Goal: Task Accomplishment & Management: Use online tool/utility

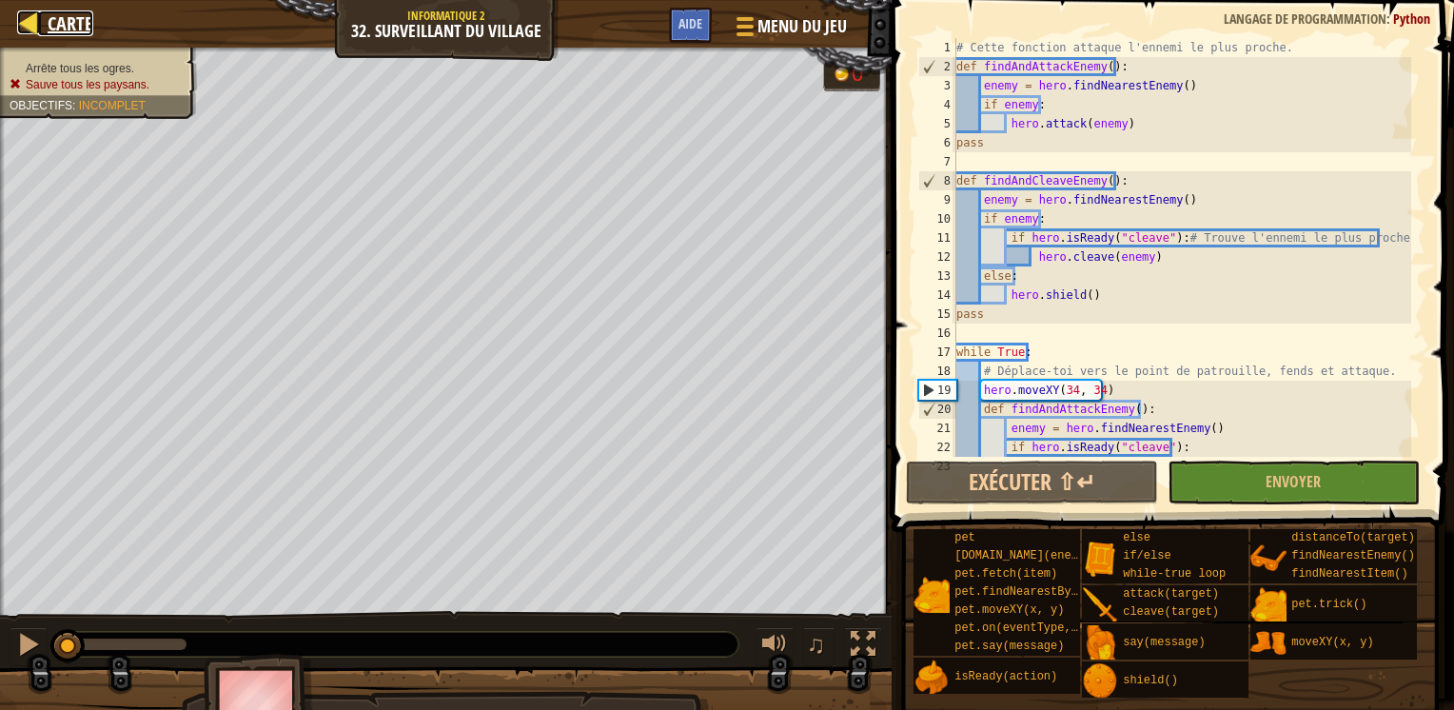
click at [29, 29] on div at bounding box center [29, 22] width 24 height 24
select select "fr"
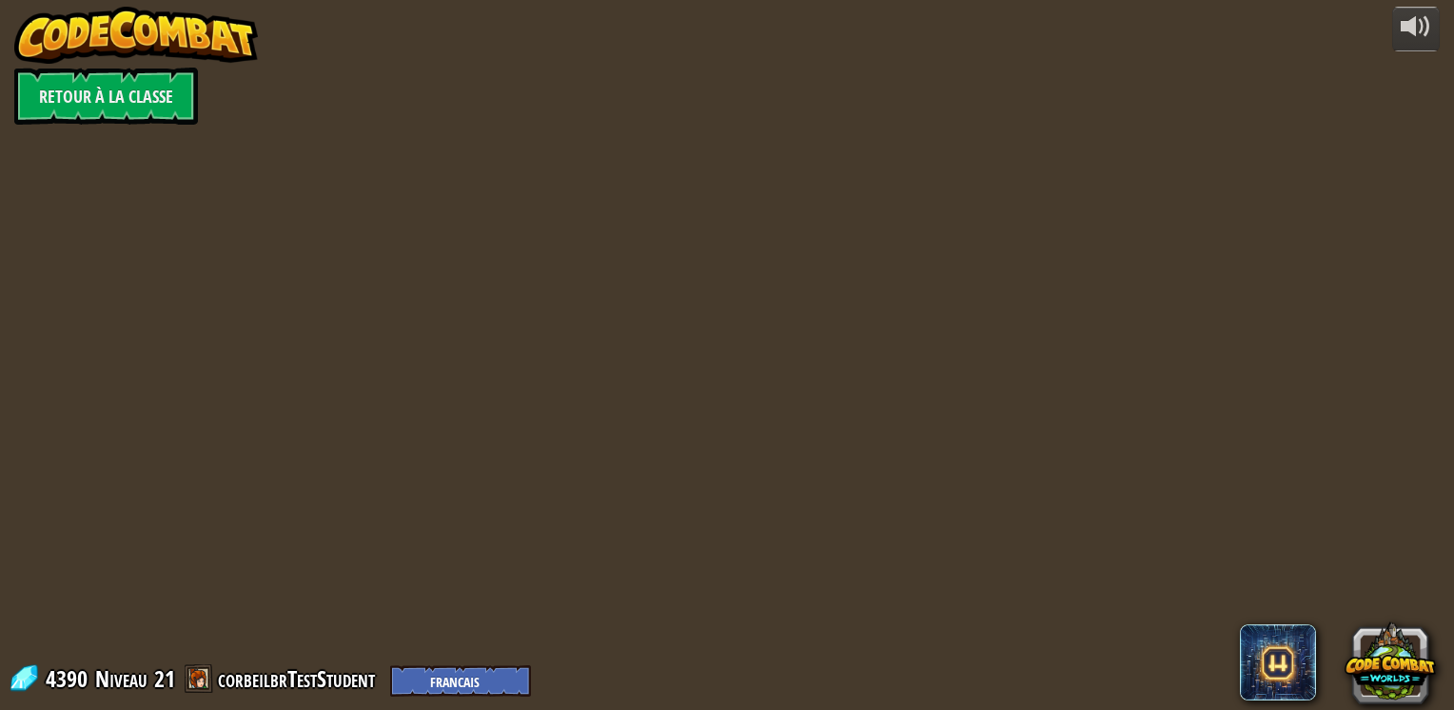
select select "fr"
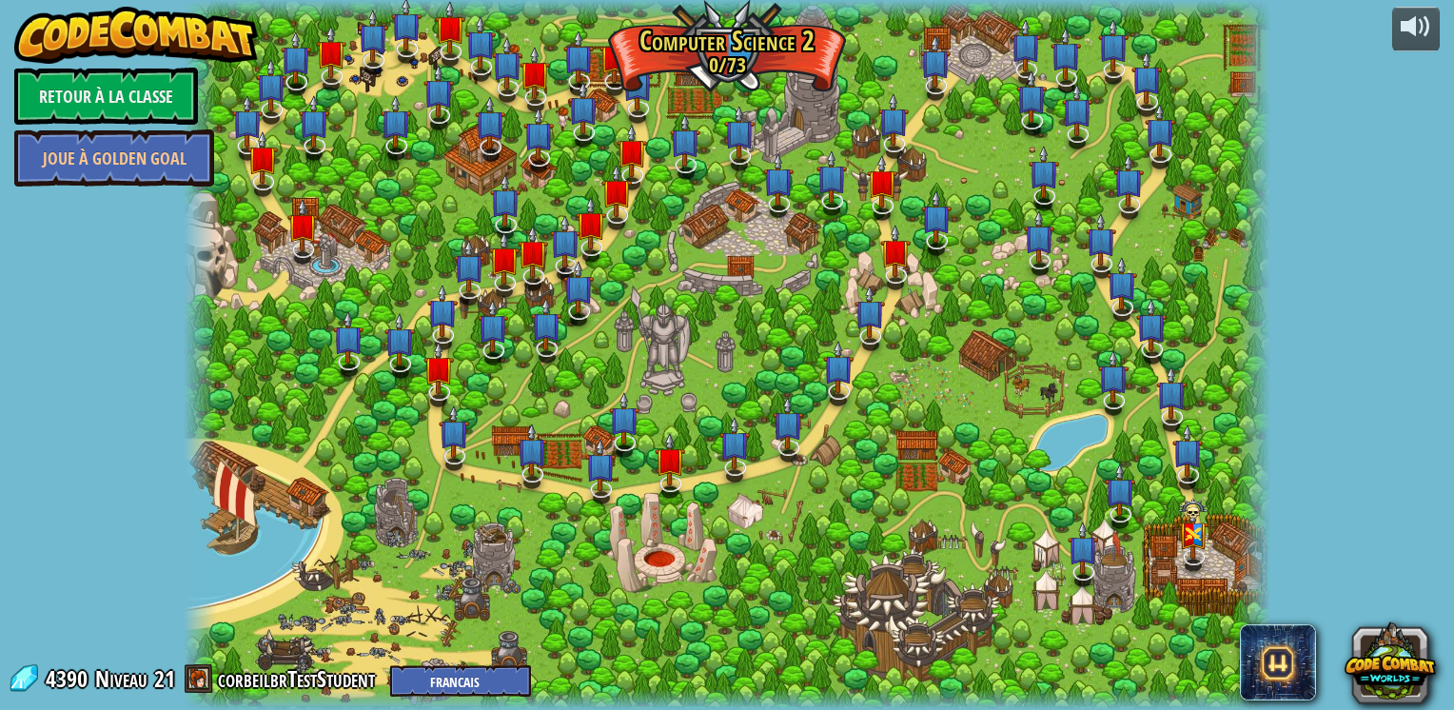
select select "fr"
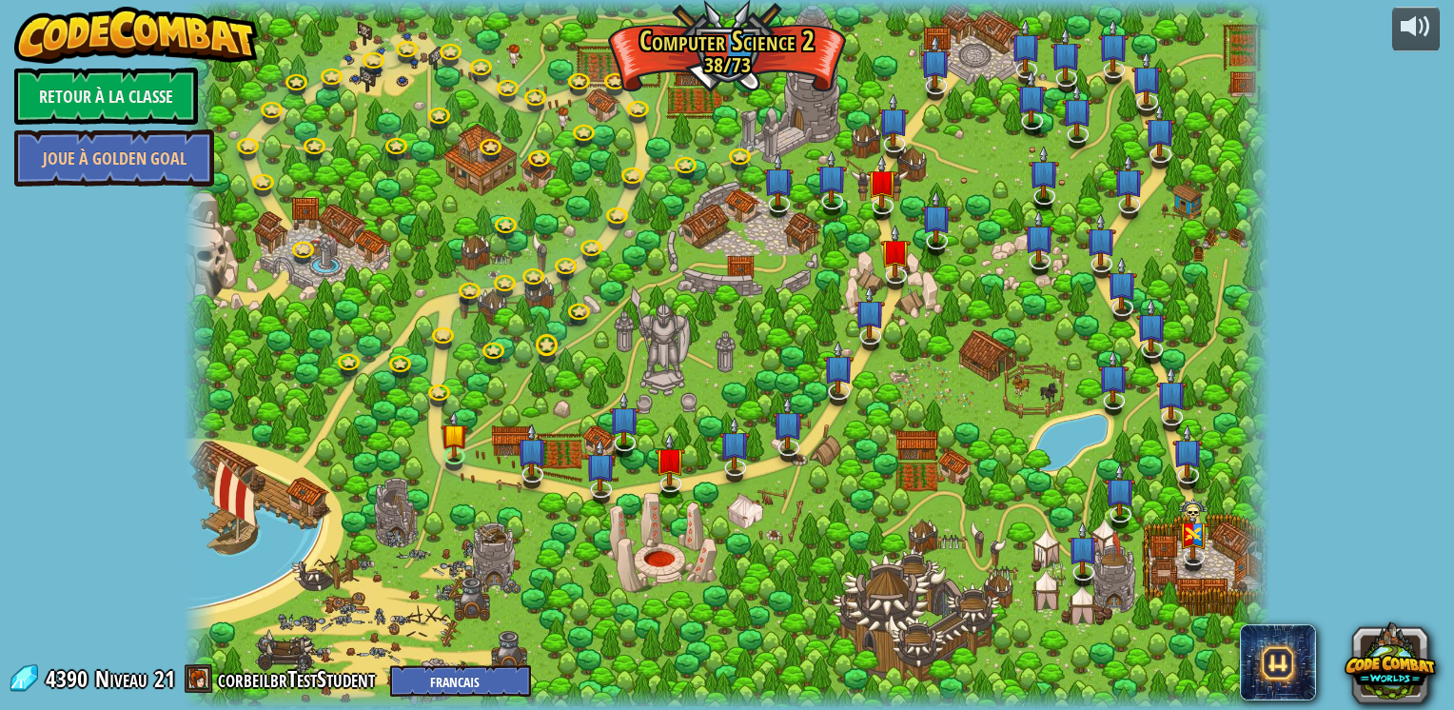
select select "fr"
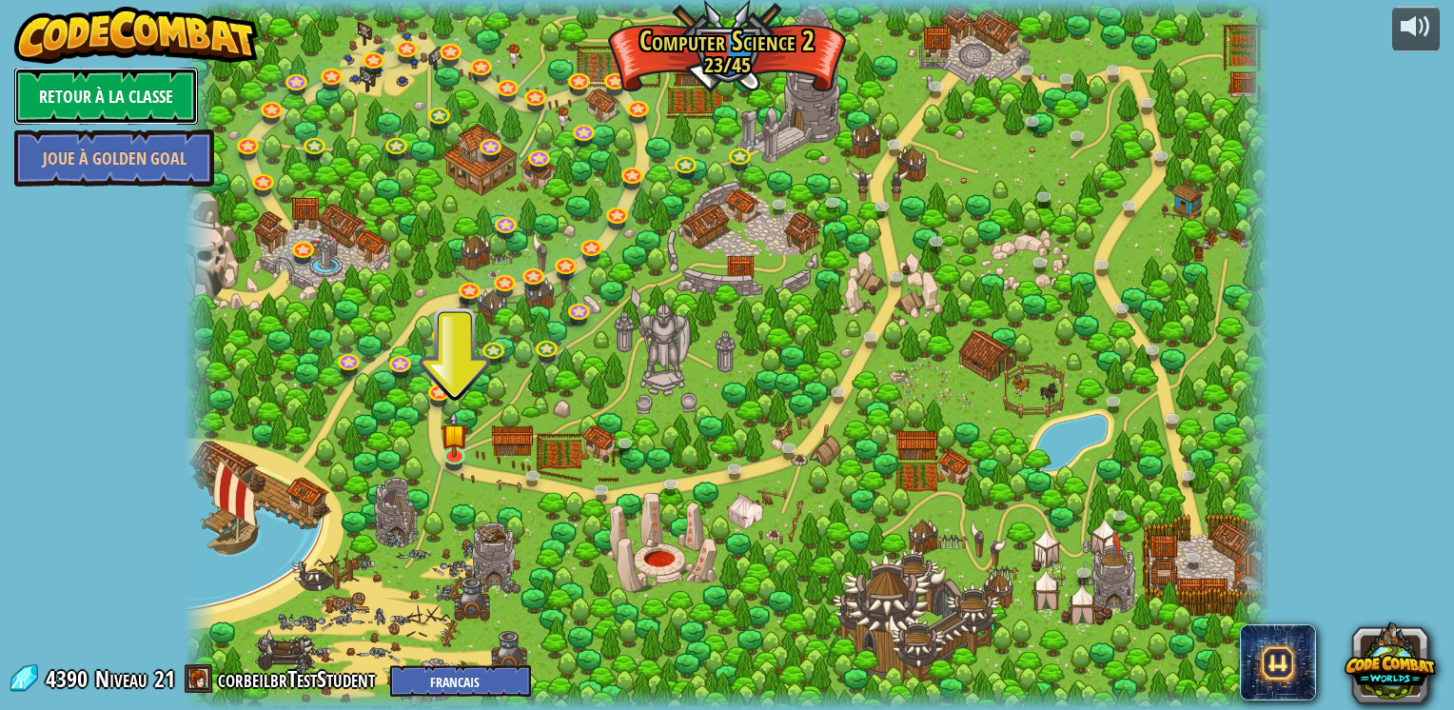
click at [110, 103] on link "Retour à la Classe" at bounding box center [106, 96] width 184 height 57
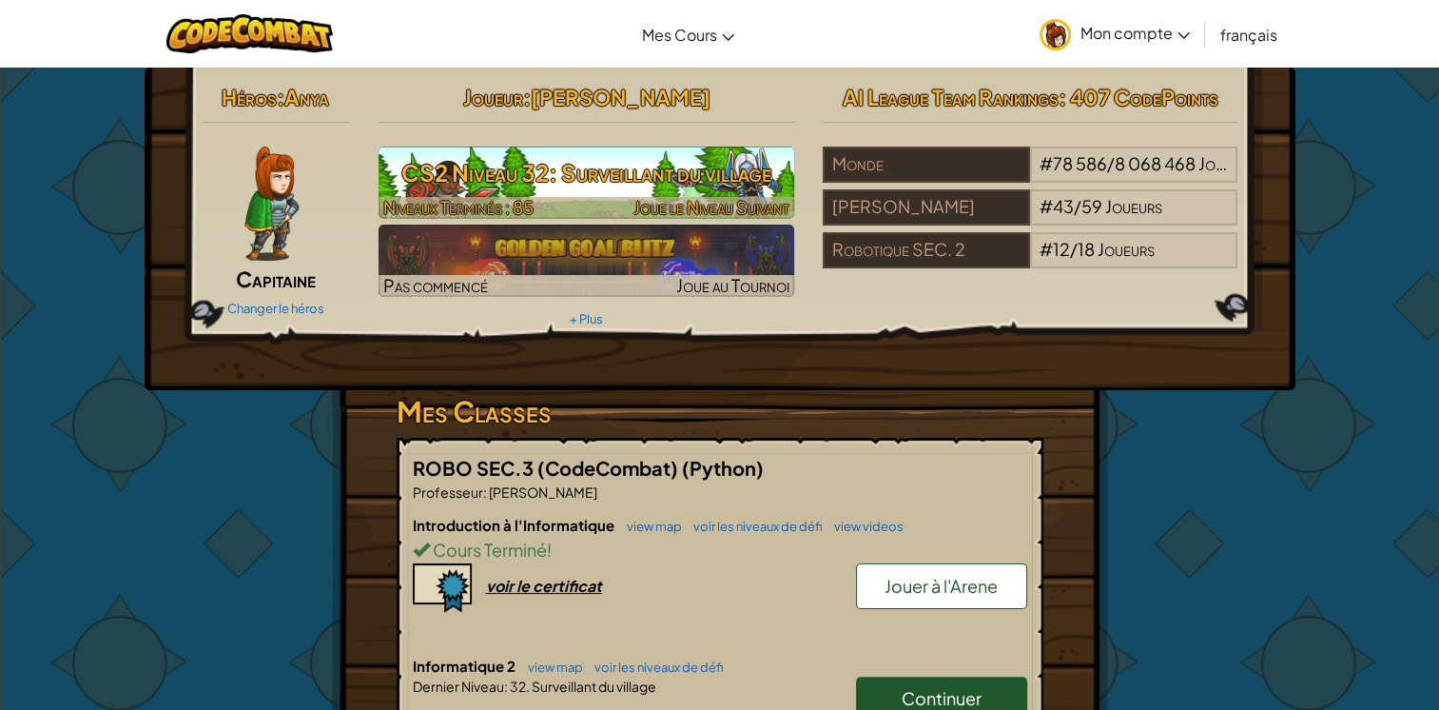
click at [443, 202] on span "Niveaux Terminés : 85" at bounding box center [458, 207] width 150 height 22
select select "fr"
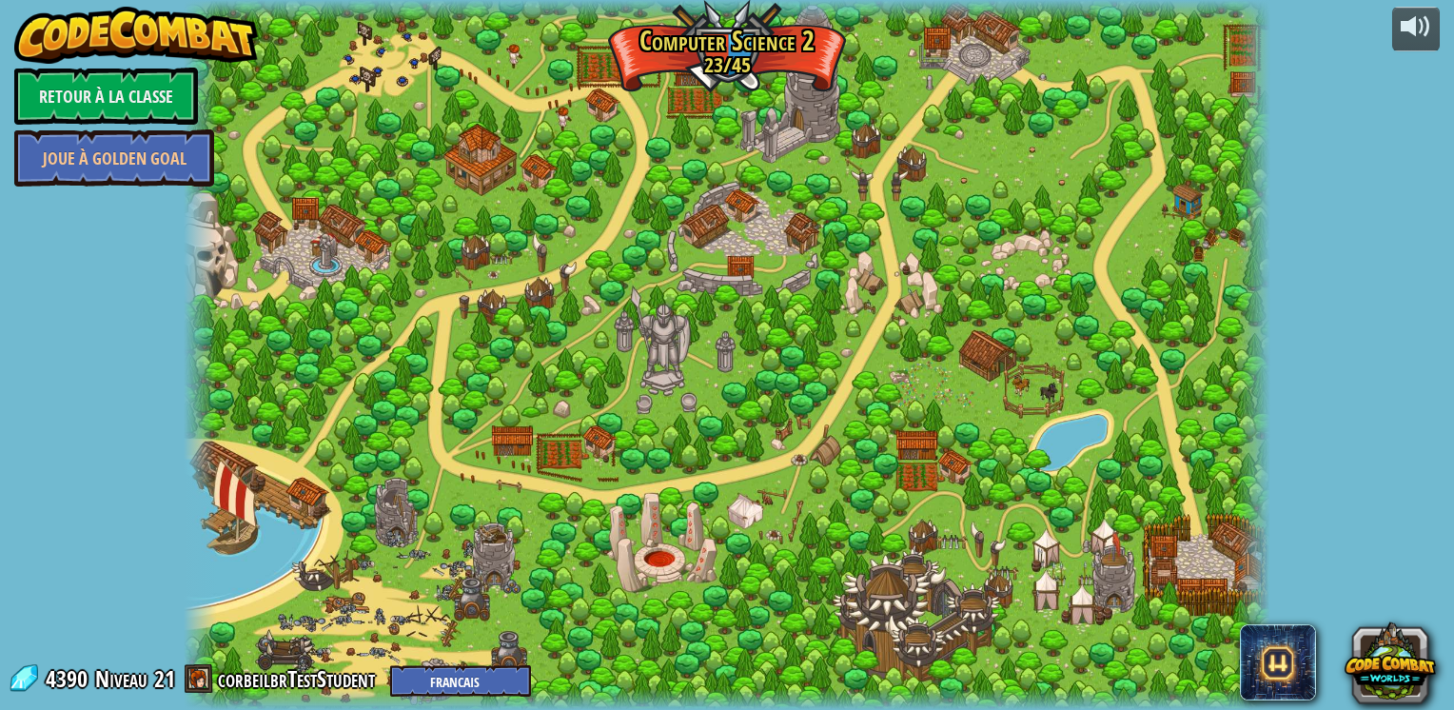
select select "fr"
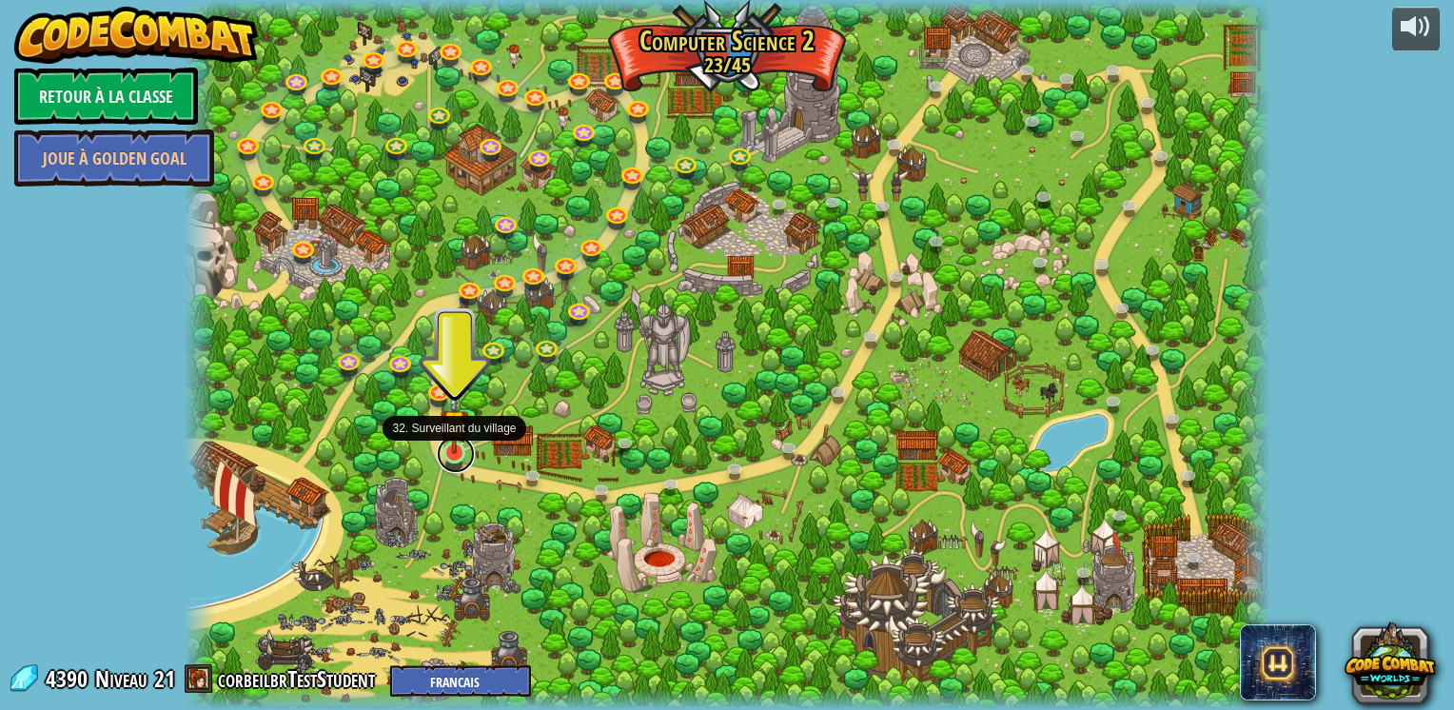
click at [453, 459] on link at bounding box center [456, 454] width 38 height 38
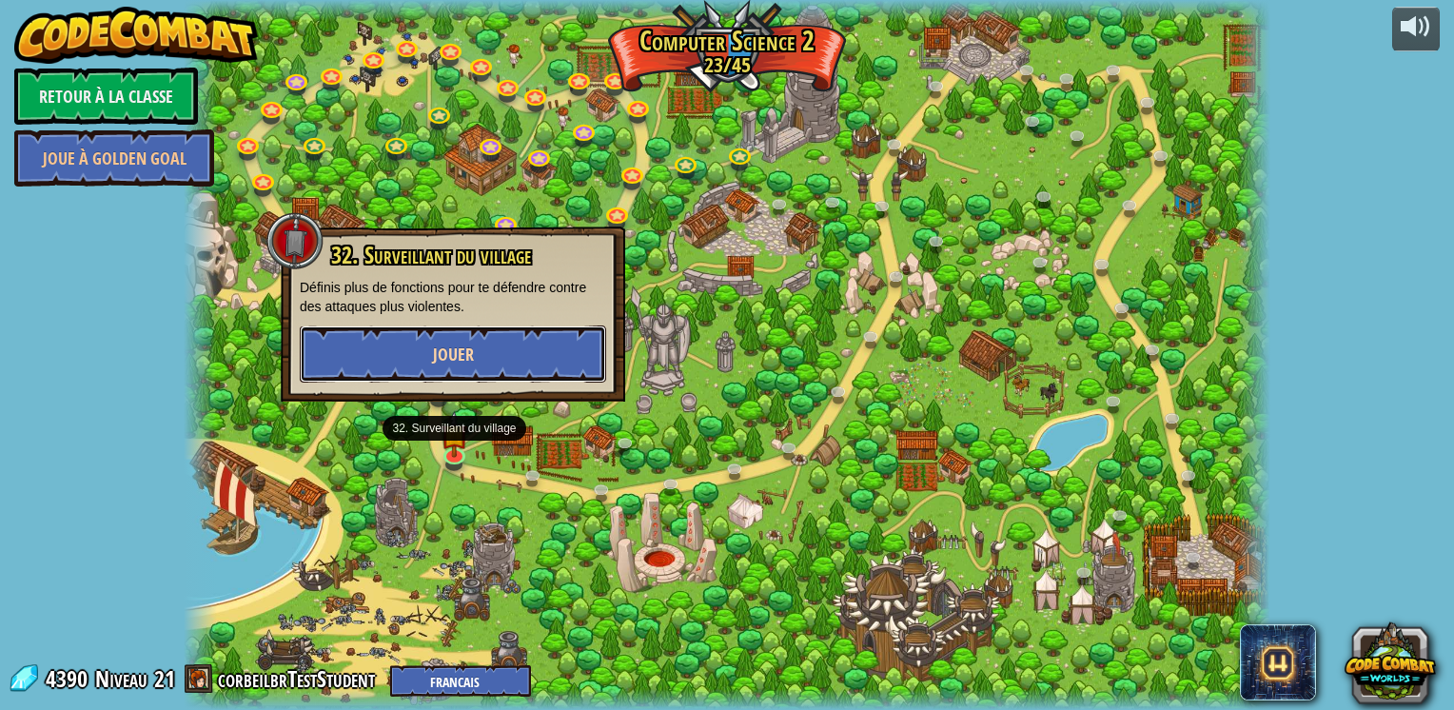
click at [481, 361] on button "Jouer" at bounding box center [453, 353] width 306 height 57
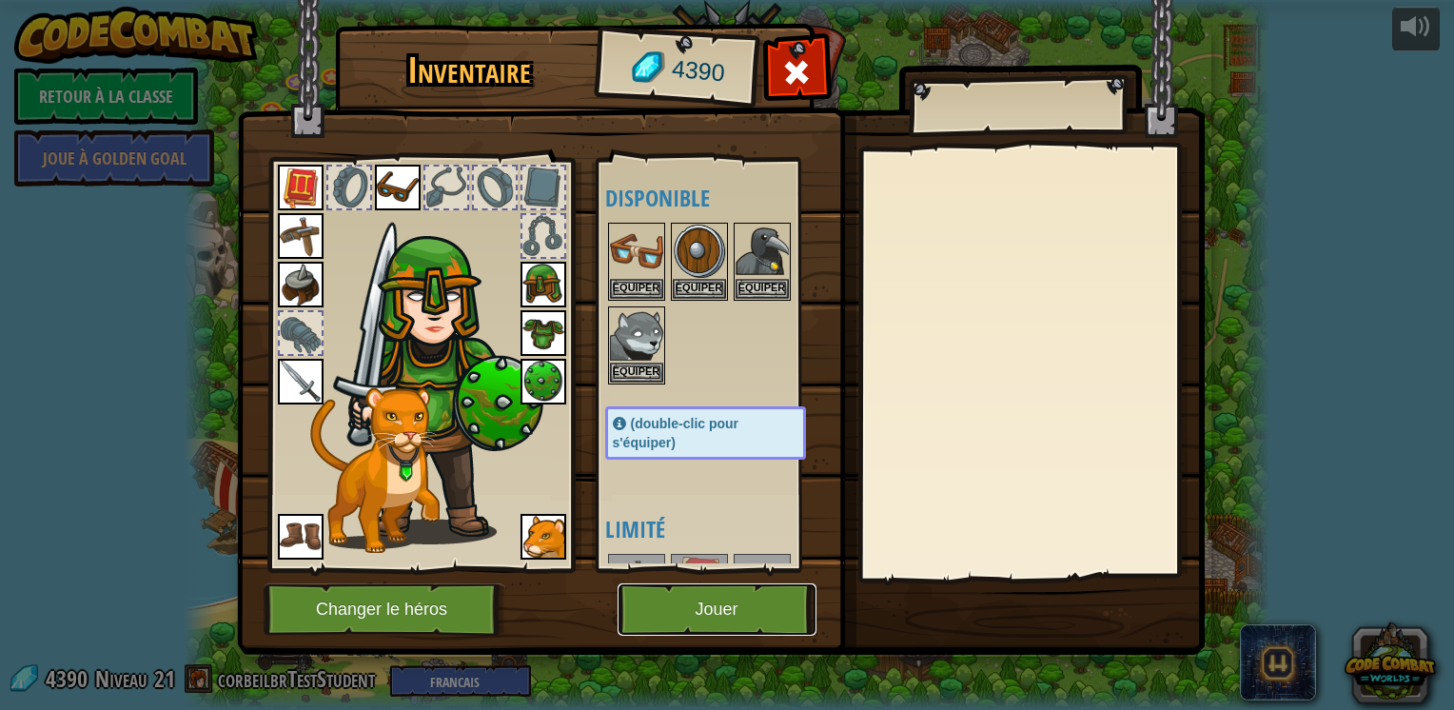
click at [703, 611] on button "Jouer" at bounding box center [716, 609] width 199 height 52
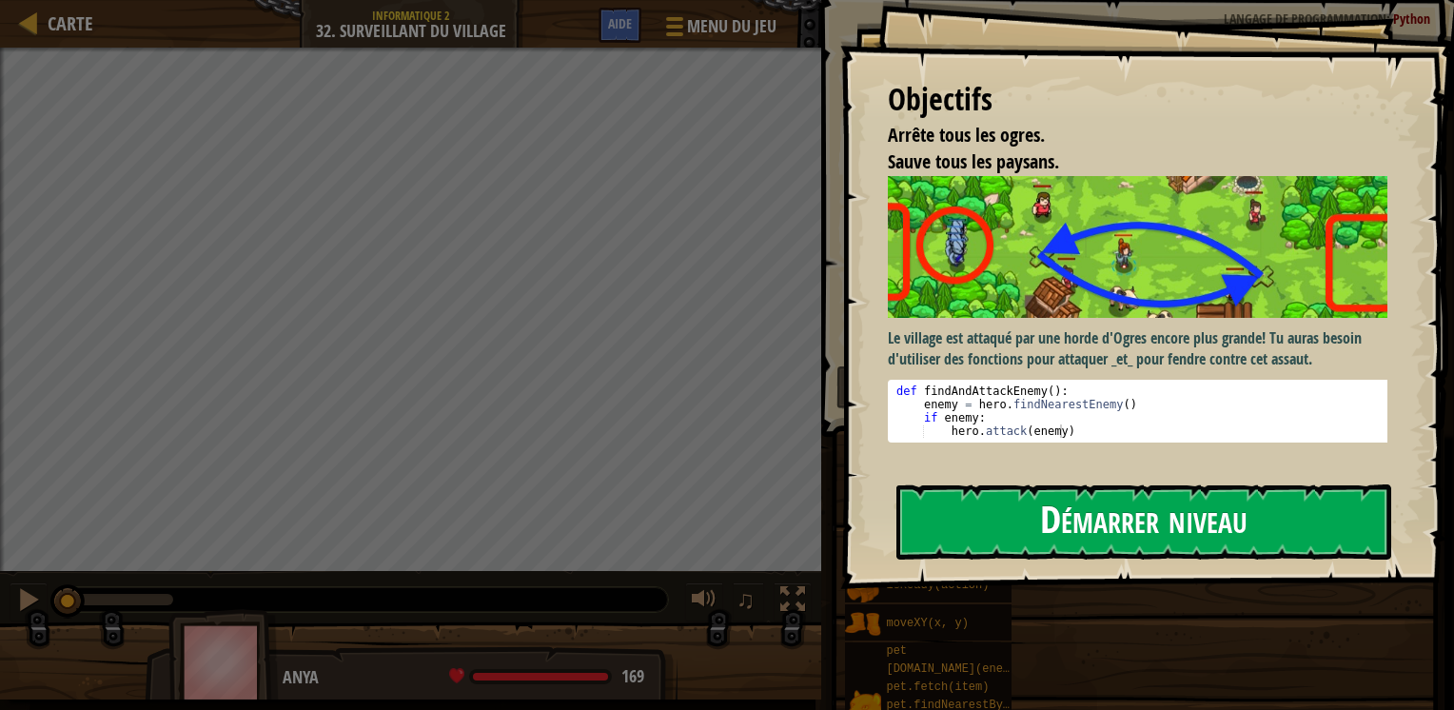
click at [1147, 546] on button "Démarrer niveau" at bounding box center [1143, 521] width 495 height 75
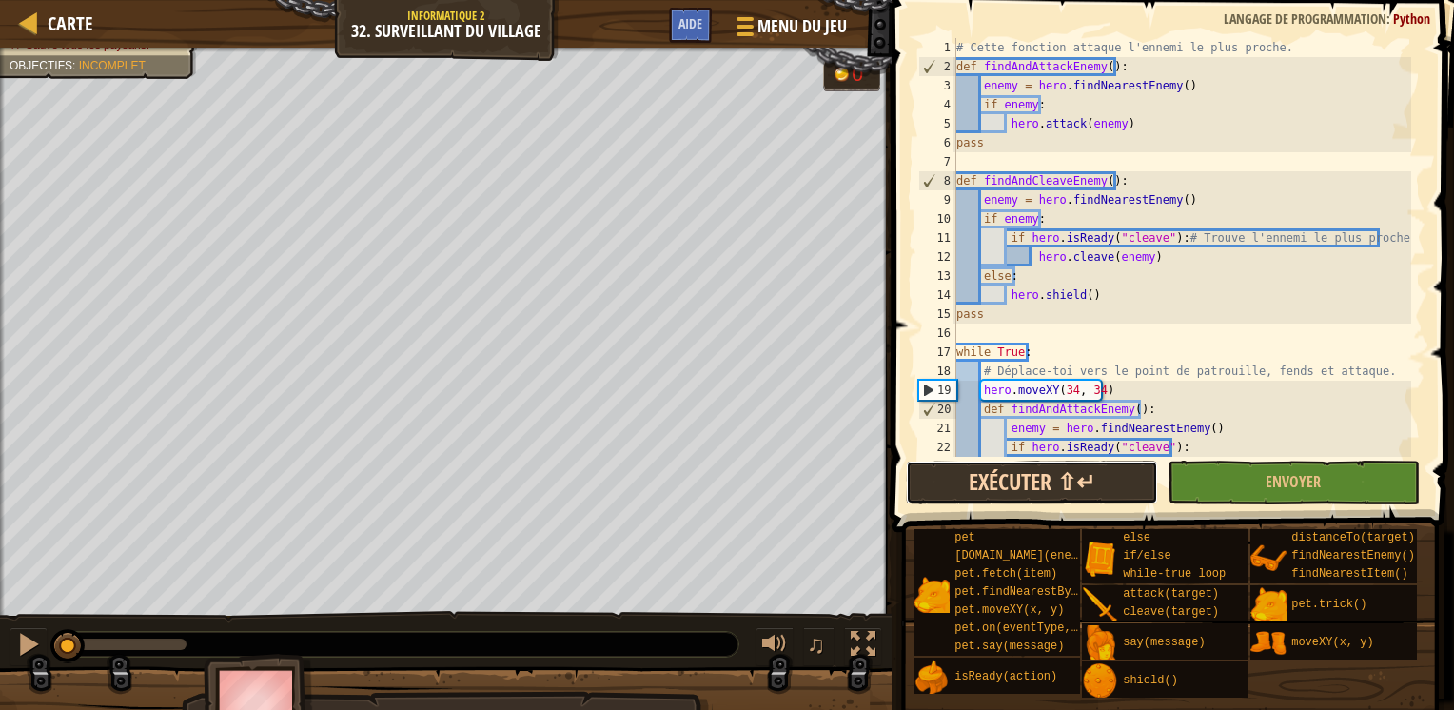
click at [1000, 478] on button "Exécuter ⇧↵" at bounding box center [1032, 482] width 252 height 44
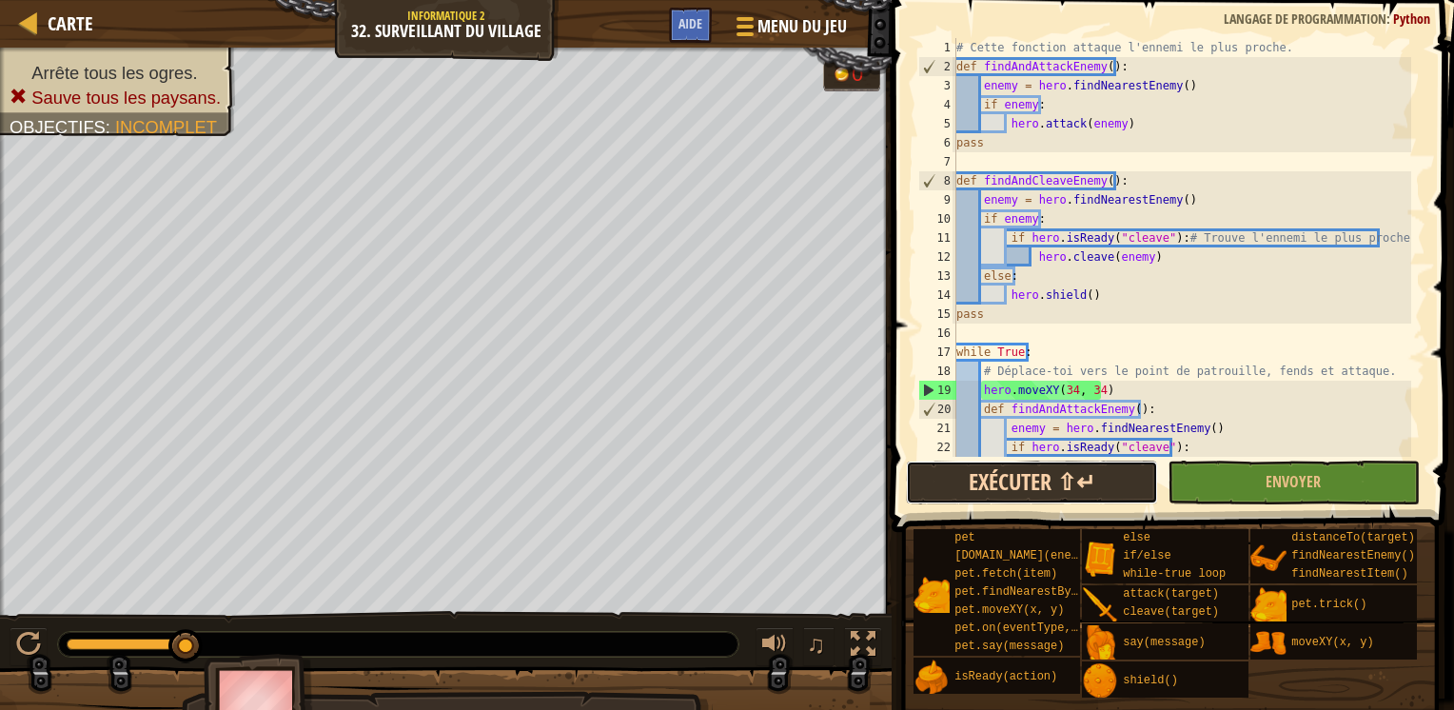
click at [981, 470] on button "Exécuter ⇧↵" at bounding box center [1032, 482] width 252 height 44
click at [955, 479] on button "Exécuter ⇧↵" at bounding box center [1032, 482] width 252 height 44
